Goal: Transaction & Acquisition: Book appointment/travel/reservation

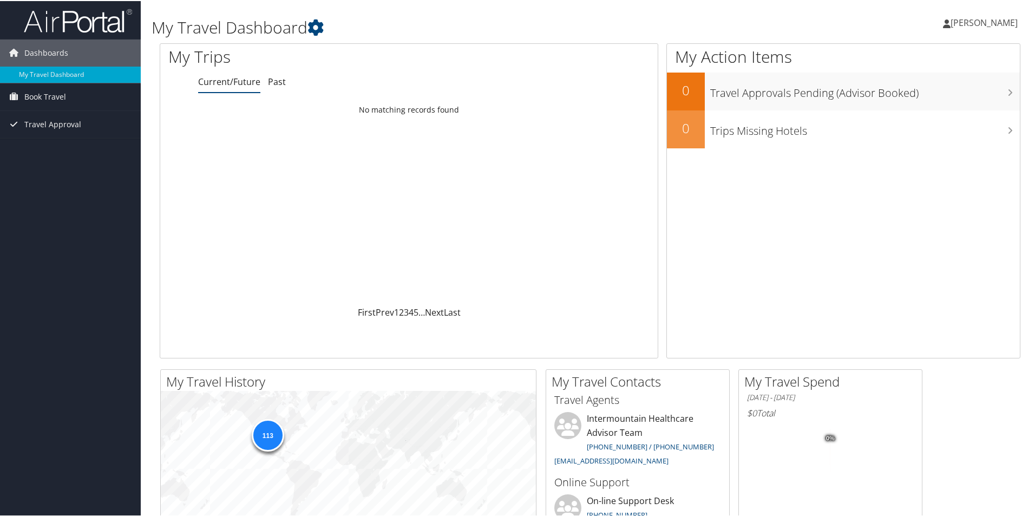
click at [986, 22] on span "[PERSON_NAME]" at bounding box center [984, 22] width 67 height 12
click at [934, 60] on link "My Settings" at bounding box center [955, 59] width 121 height 18
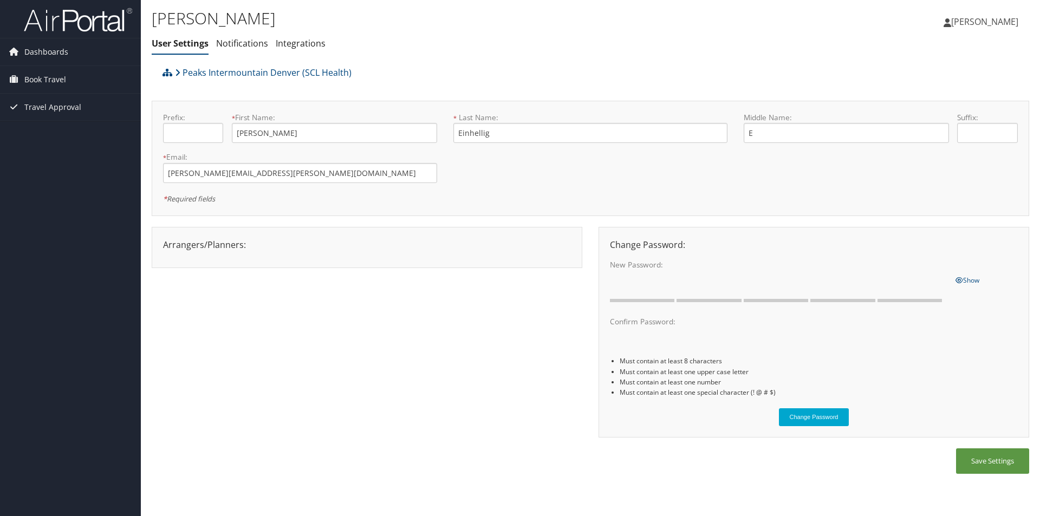
click at [997, 17] on span "[PERSON_NAME]" at bounding box center [984, 22] width 67 height 12
click at [942, 91] on link "View Travel Profile" at bounding box center [957, 96] width 121 height 18
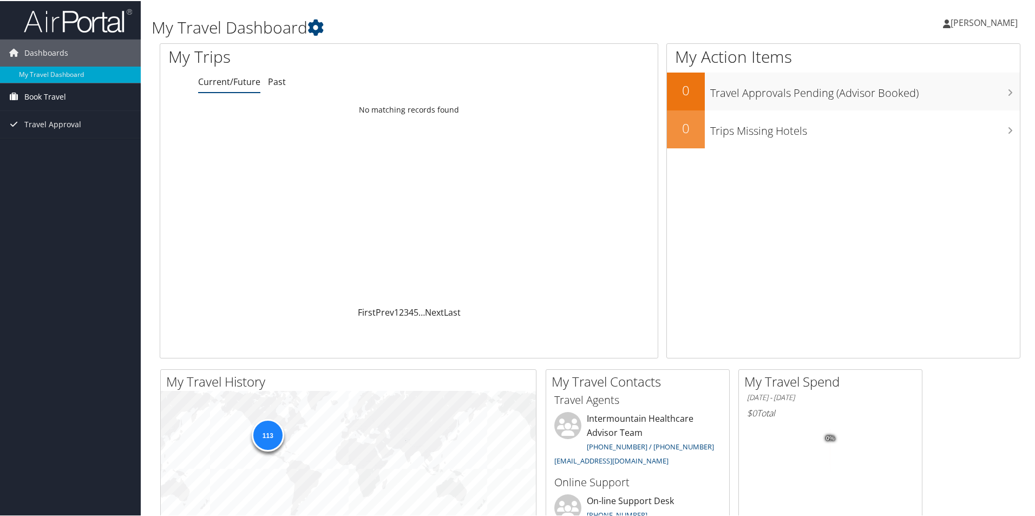
click at [44, 93] on span "Book Travel" at bounding box center [45, 95] width 42 height 27
click at [45, 137] on link "Book/Manage Online Trips" at bounding box center [70, 134] width 141 height 16
click at [64, 130] on link "Book/Manage Online Trips" at bounding box center [70, 134] width 141 height 16
click at [53, 132] on link "Book/Manage Online Trips" at bounding box center [70, 134] width 141 height 16
click at [49, 132] on link "Book/Manage Online Trips" at bounding box center [70, 134] width 141 height 16
